Goal: Information Seeking & Learning: Learn about a topic

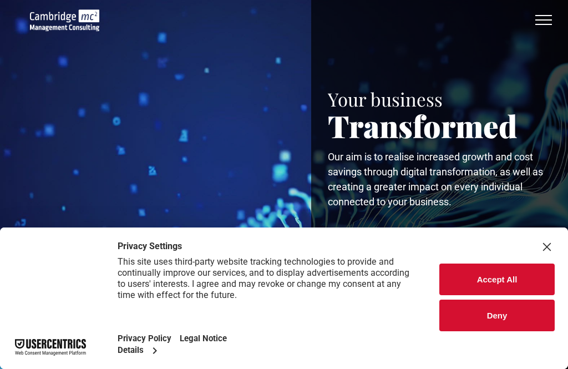
click at [513, 280] on button "Accept All" at bounding box center [496, 280] width 115 height 32
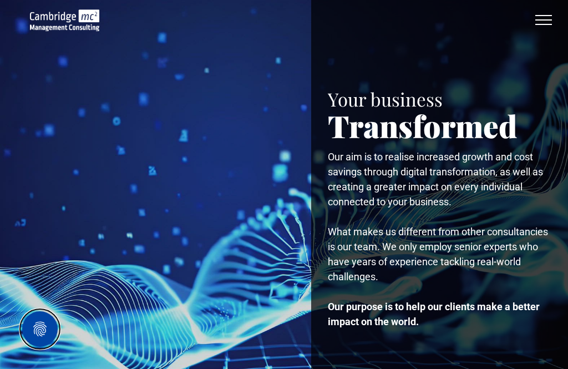
click at [41, 327] on button "Privacy Settings" at bounding box center [40, 329] width 36 height 36
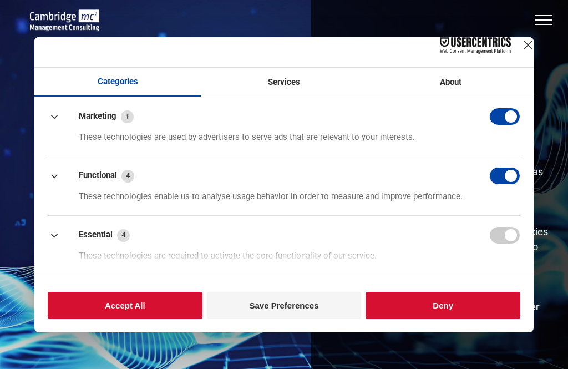
click at [495, 125] on button "button" at bounding box center [504, 117] width 31 height 18
click at [497, 180] on button "button" at bounding box center [504, 176] width 31 height 18
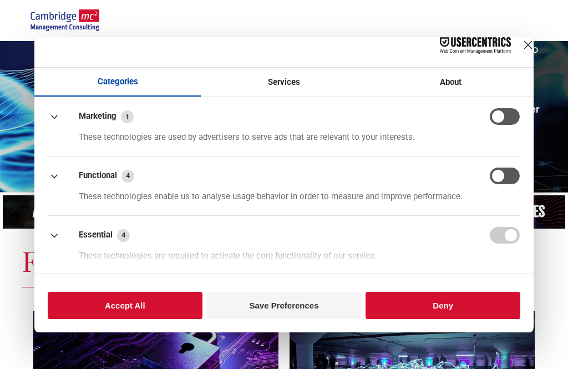
scroll to position [197, 0]
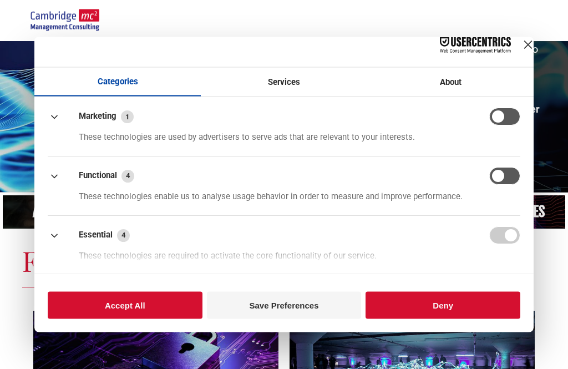
click at [257, 319] on button "Save Preferences" at bounding box center [284, 305] width 155 height 27
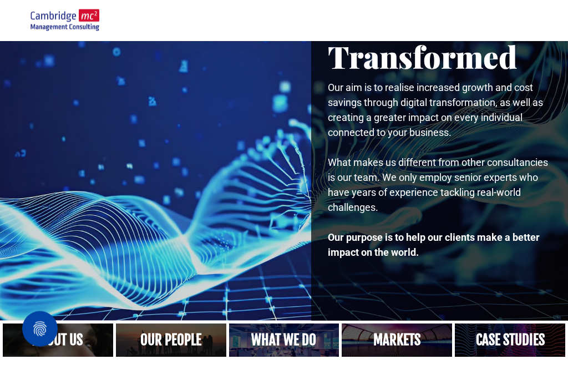
scroll to position [0, 0]
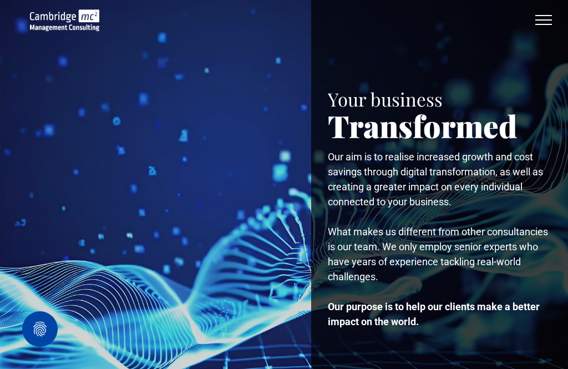
click at [538, 21] on button "menu" at bounding box center [543, 20] width 29 height 29
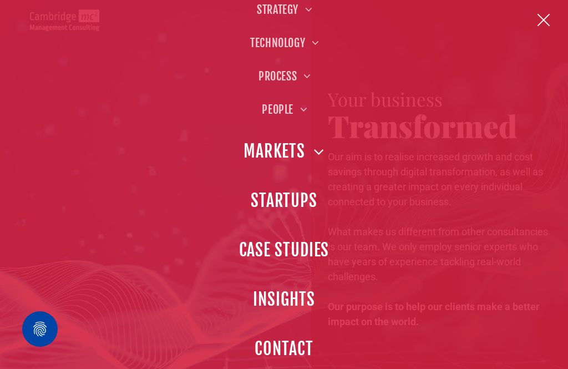
scroll to position [255, 0]
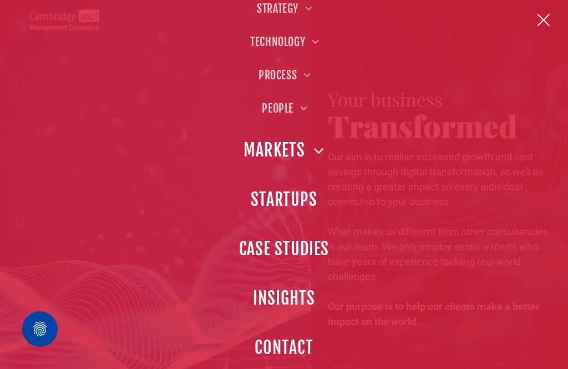
click at [546, 21] on button "menu" at bounding box center [543, 20] width 29 height 29
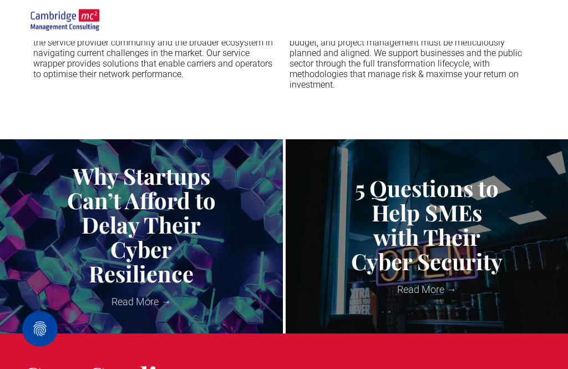
scroll to position [1076, 0]
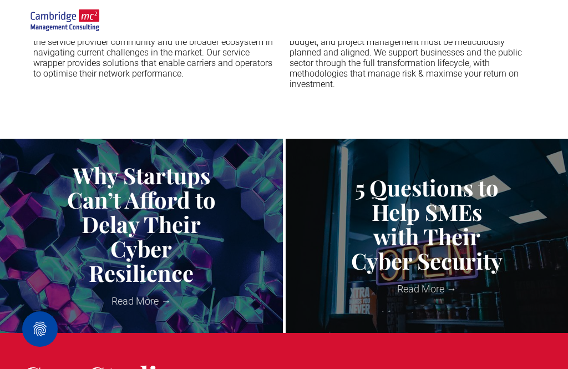
click at [127, 263] on link "Why Startups Can’t Afford to Delay Their Cyber Resilience" at bounding box center [141, 224] width 266 height 122
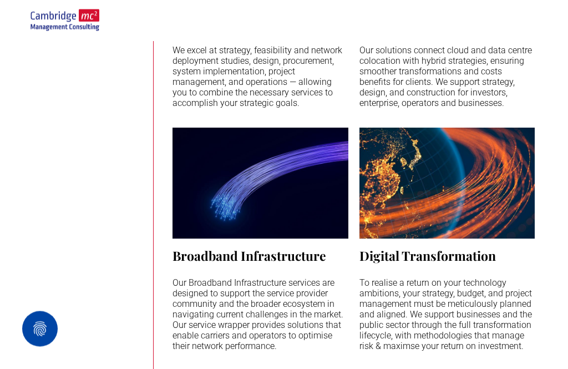
scroll to position [2184, 0]
click at [221, 290] on p "Our Broadband Infrastructure services are designed to support the service provi…" at bounding box center [260, 314] width 175 height 74
click at [219, 219] on link at bounding box center [260, 183] width 175 height 111
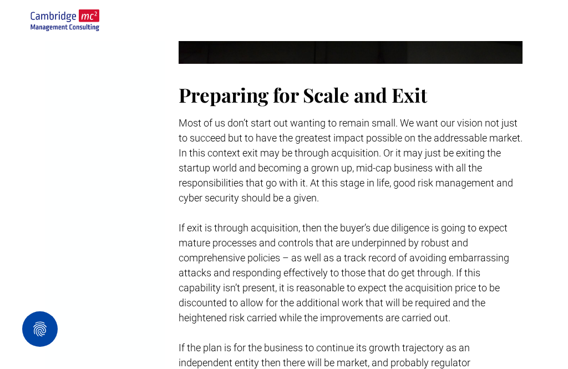
scroll to position [940, 0]
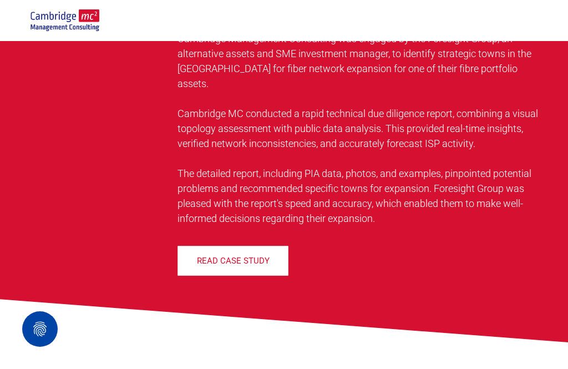
scroll to position [1478, 0]
click at [228, 275] on span "READ CASE STUDY" at bounding box center [233, 261] width 73 height 28
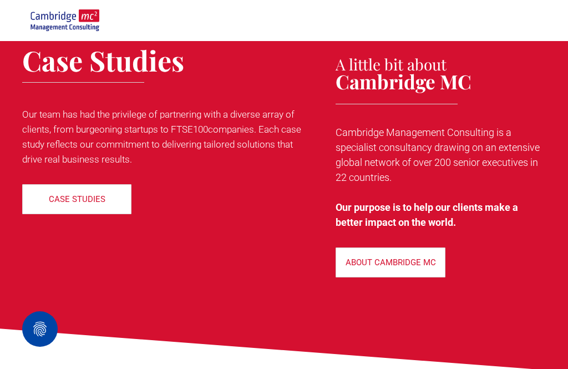
scroll to position [2747, 0]
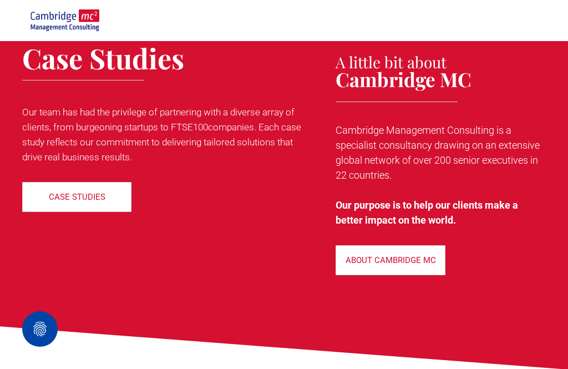
click at [52, 211] on span "CASE STUDIES" at bounding box center [77, 197] width 57 height 28
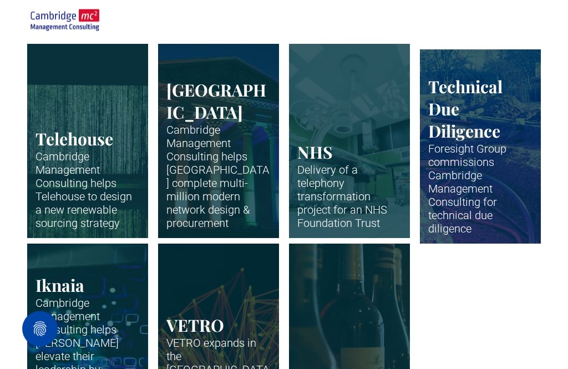
scroll to position [952, 0]
click at [355, 191] on link "Interior of hospital surgery room - green tiles and hospital equipment" at bounding box center [349, 141] width 121 height 194
